Goal: Task Accomplishment & Management: Manage account settings

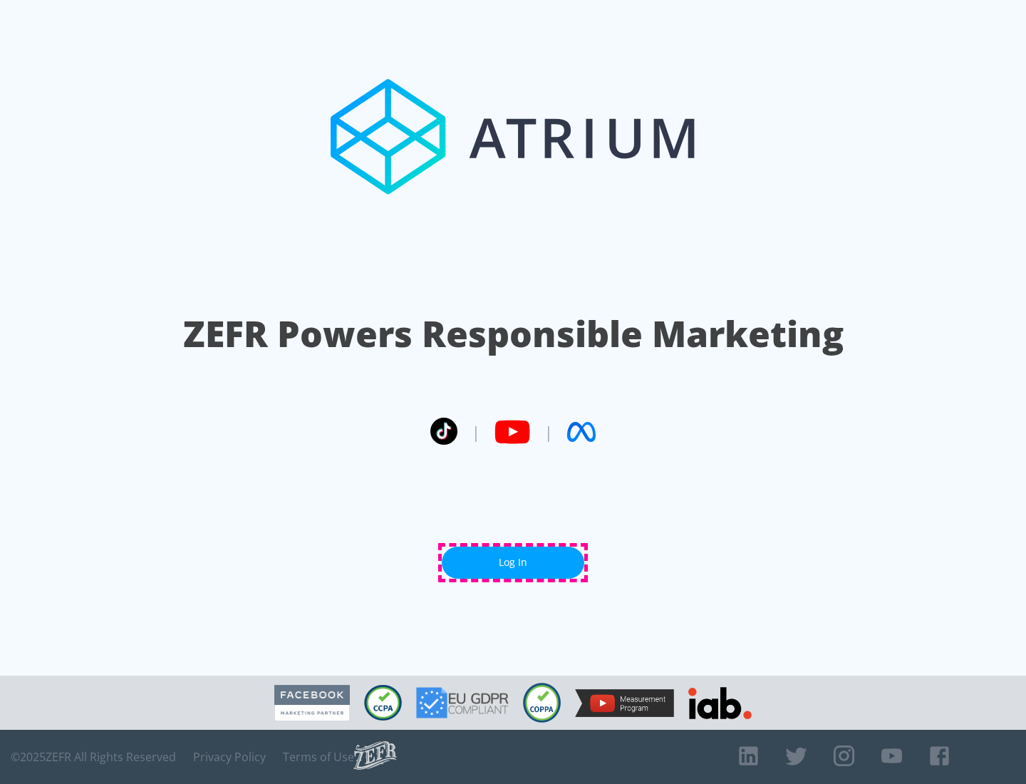
click at [513, 562] on link "Log In" at bounding box center [513, 563] width 143 height 32
